Goal: Find specific page/section: Find specific page/section

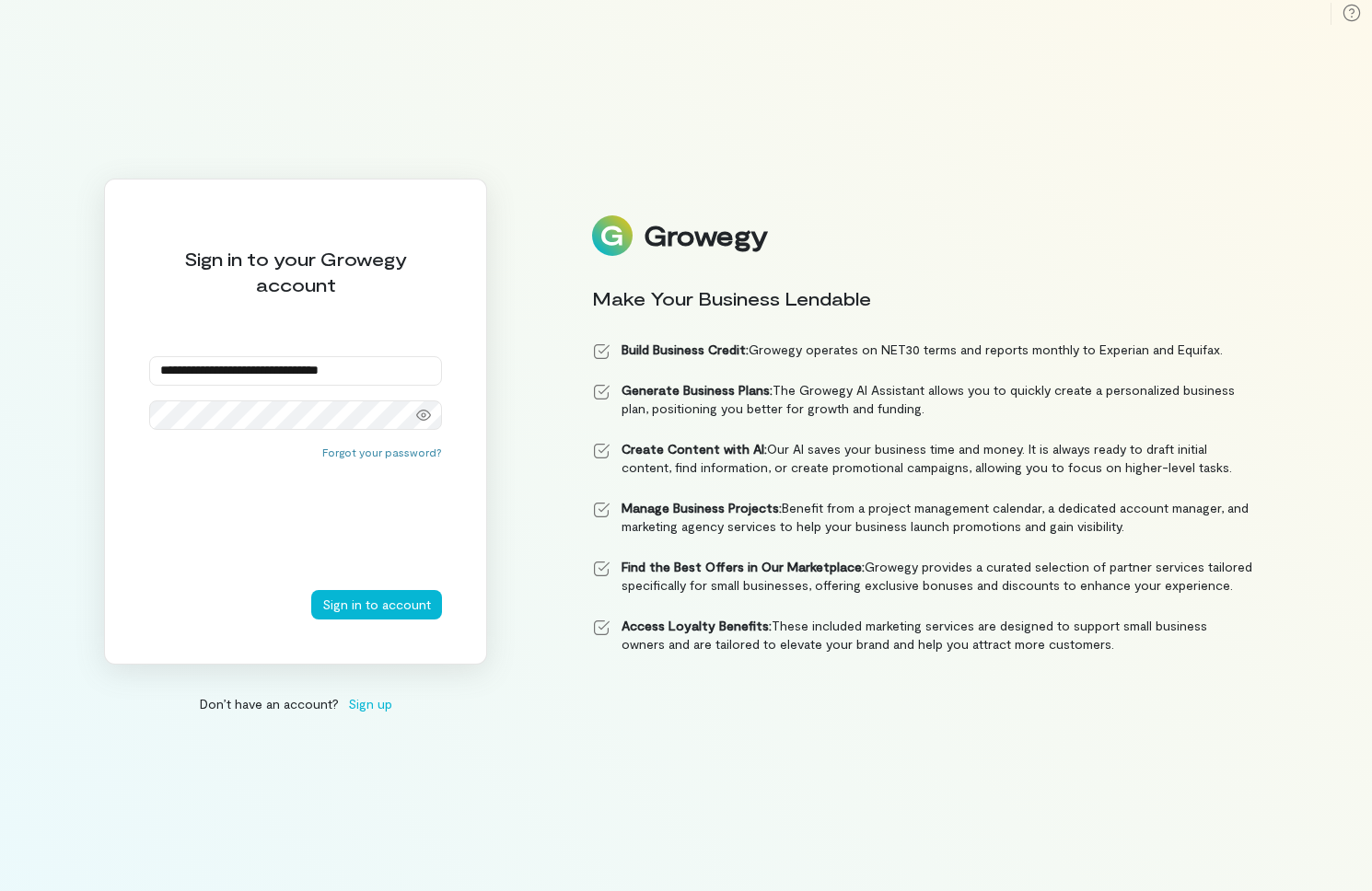
type input "**********"
click at [378, 604] on button "Sign in to account" at bounding box center [376, 604] width 131 height 30
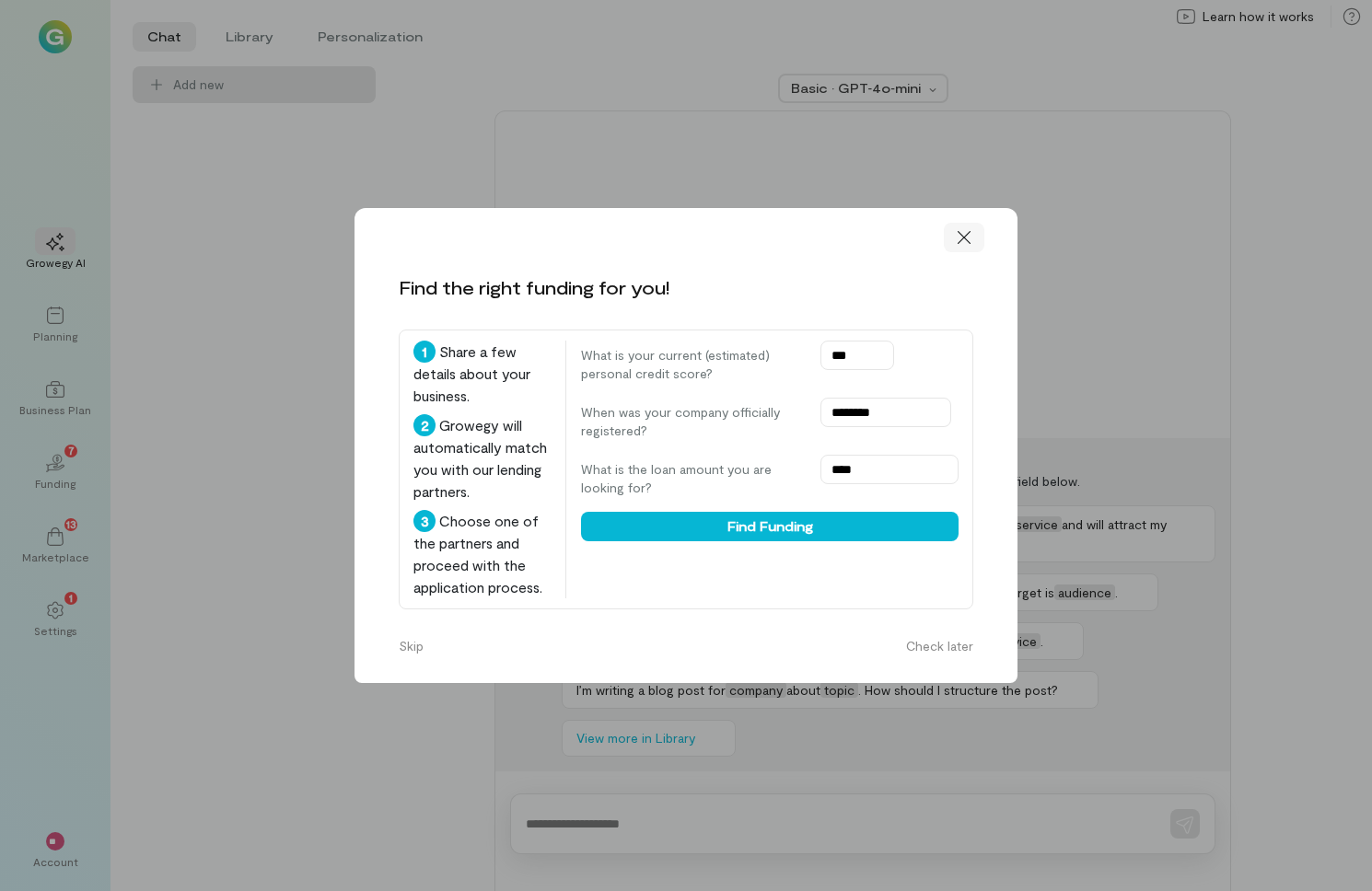
click at [968, 228] on icon at bounding box center [963, 237] width 18 height 18
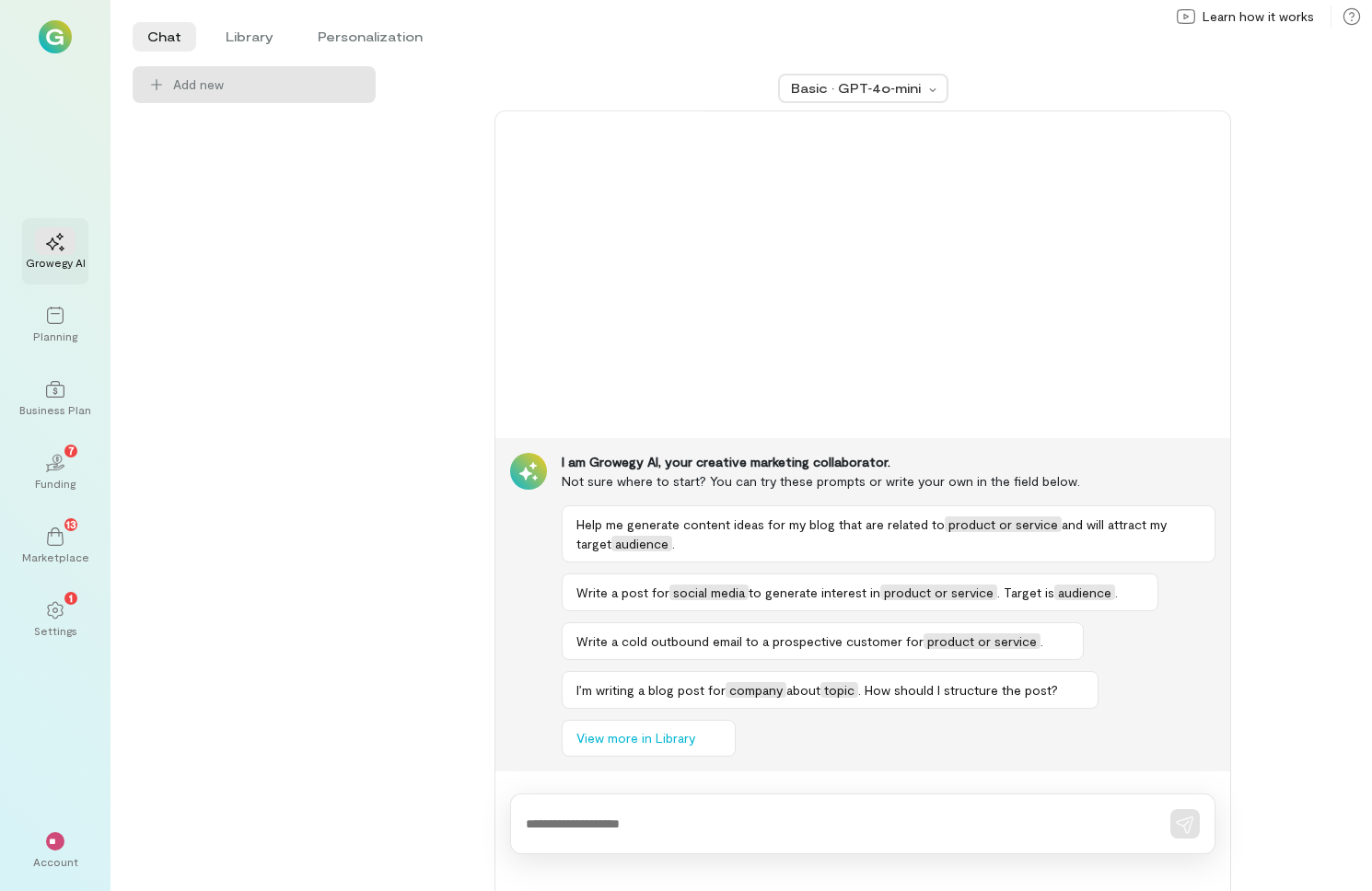
click at [68, 252] on div at bounding box center [55, 241] width 40 height 28
click at [45, 326] on div at bounding box center [55, 315] width 40 height 28
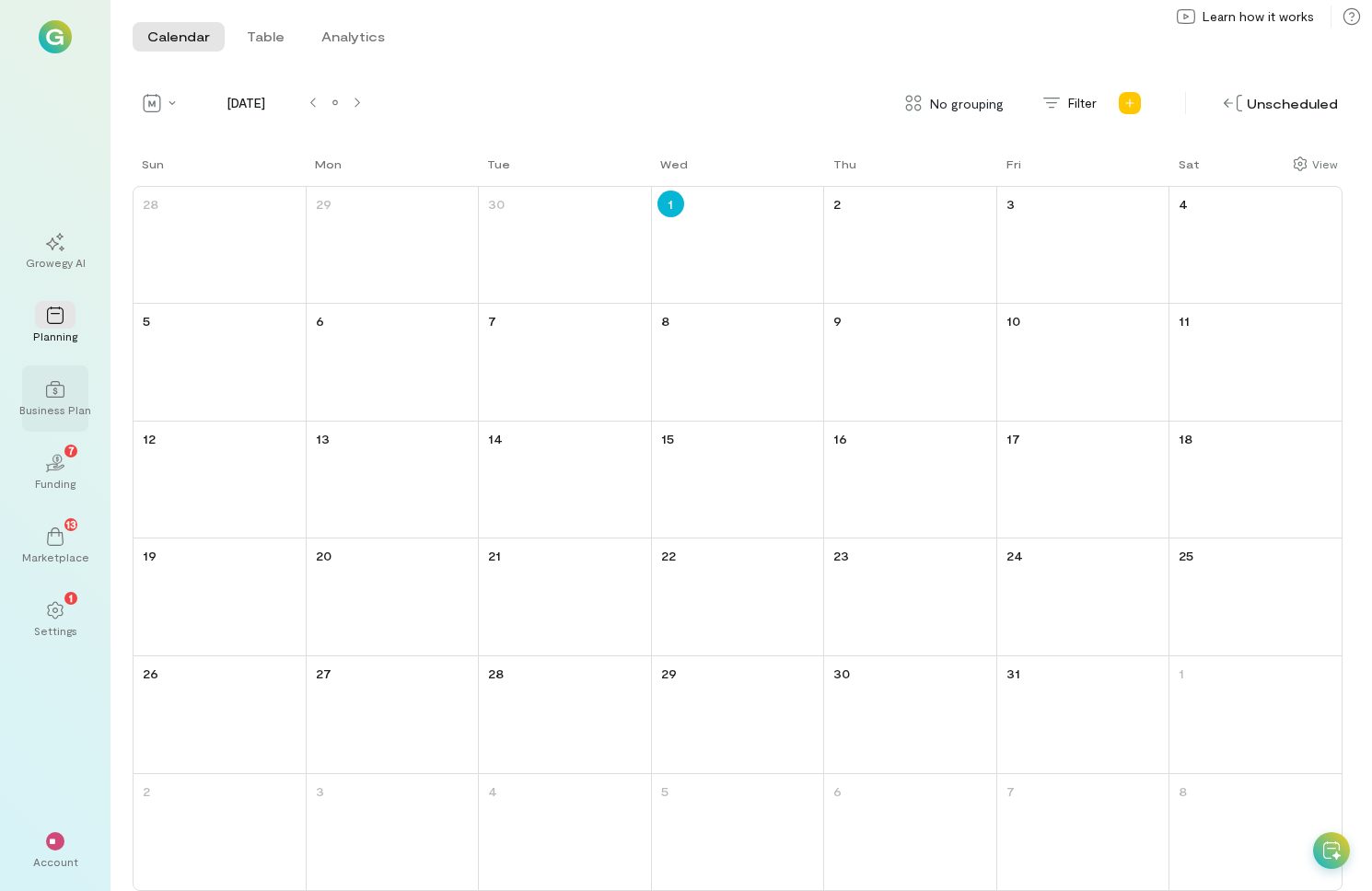
drag, startPoint x: 54, startPoint y: 401, endPoint x: 49, endPoint y: 413, distance: 13.0
click at [54, 401] on div at bounding box center [55, 388] width 40 height 28
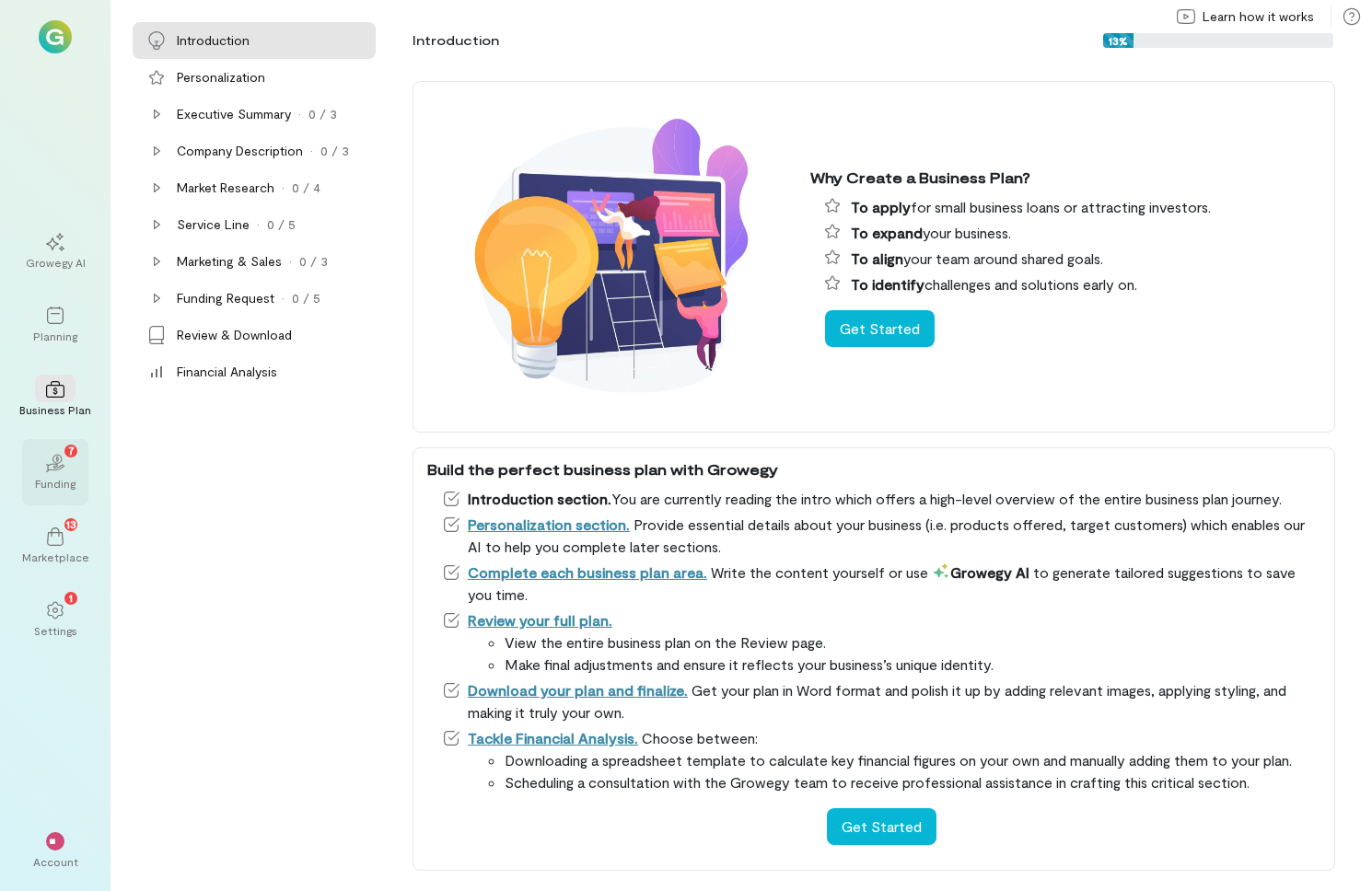
click at [50, 476] on div "Funding" at bounding box center [55, 483] width 40 height 14
